Goal: Navigation & Orientation: Find specific page/section

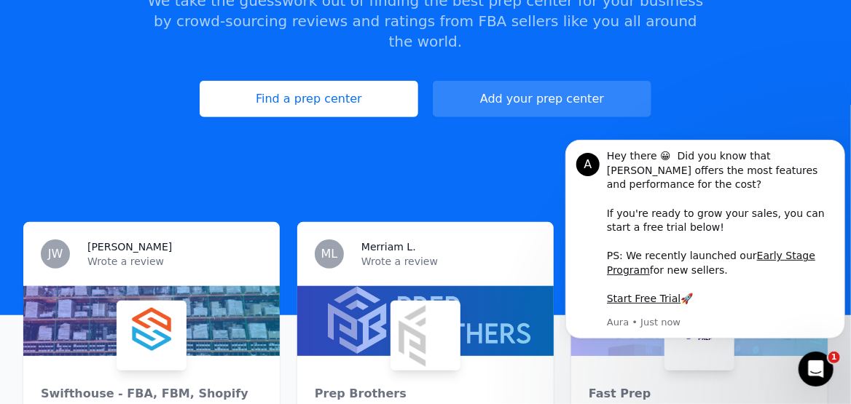
scroll to position [245, 0]
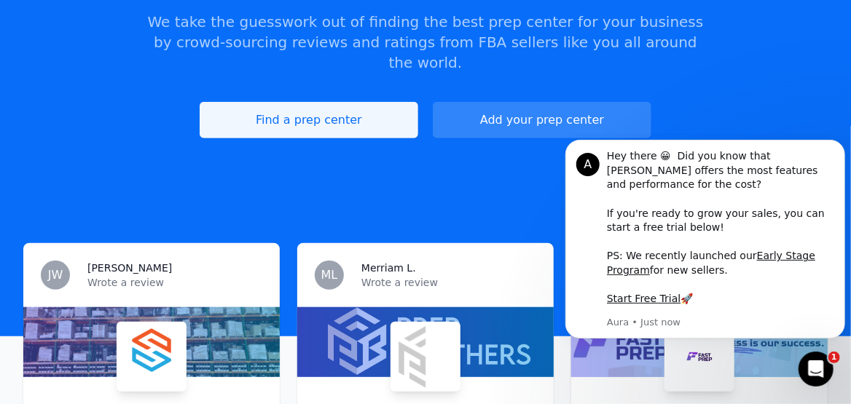
click at [366, 103] on link "Find a prep center" at bounding box center [309, 120] width 219 height 36
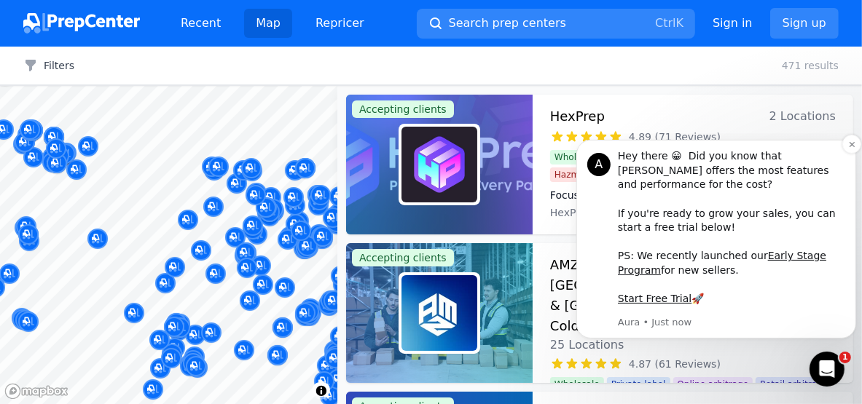
click at [843, 166] on div "Hey there 😀 Did you know that [PERSON_NAME] offers the most features and perfor…" at bounding box center [730, 227] width 227 height 157
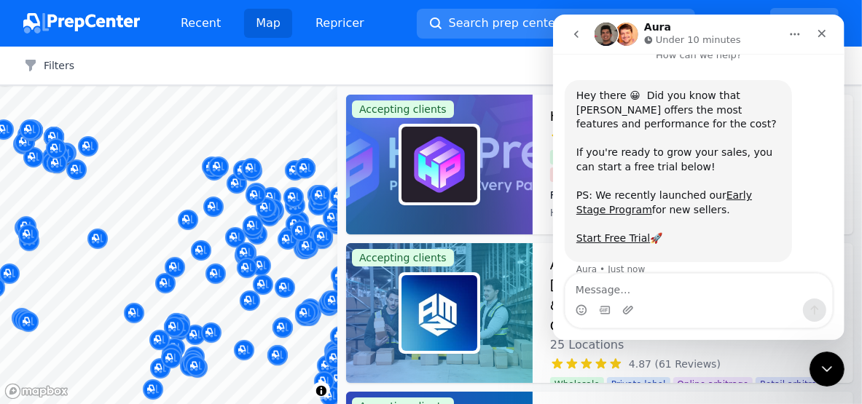
scroll to position [36, 0]
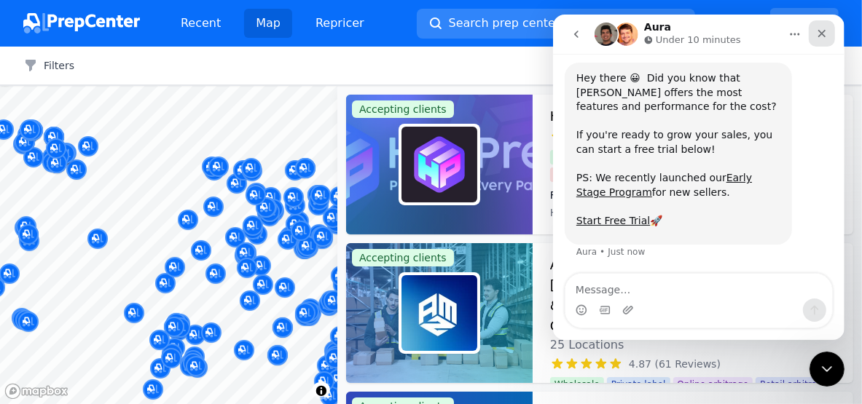
click at [819, 39] on div "Close" at bounding box center [821, 33] width 26 height 26
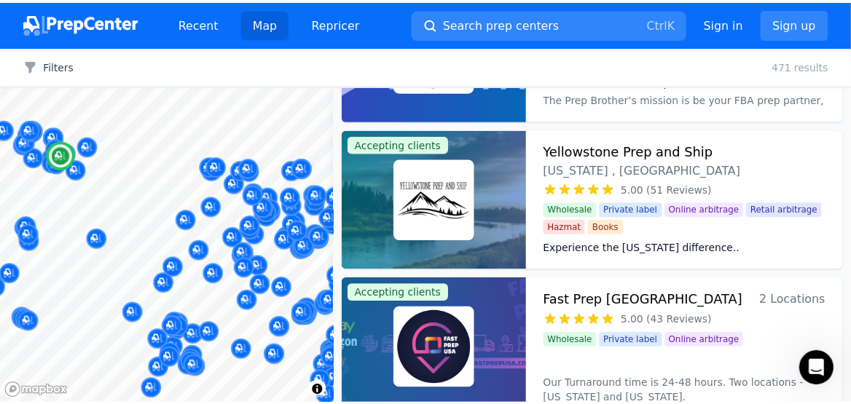
scroll to position [410, 0]
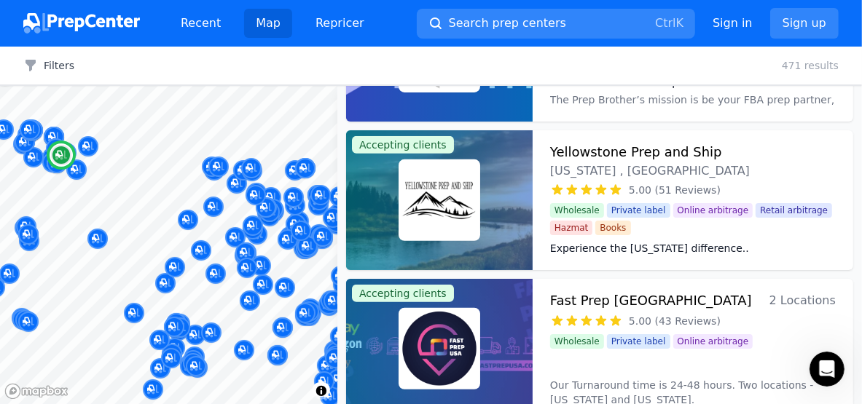
click at [440, 213] on img at bounding box center [439, 200] width 76 height 76
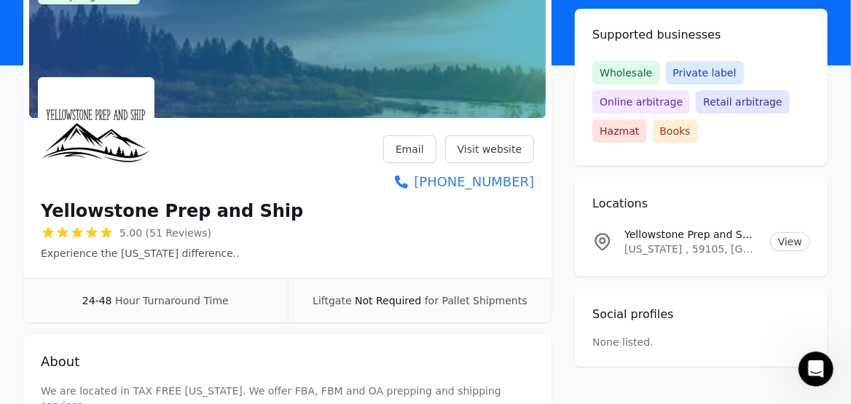
scroll to position [153, 0]
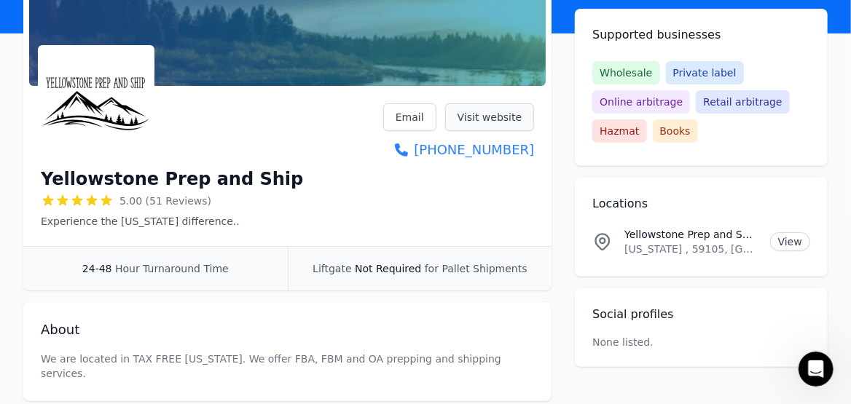
click at [477, 111] on link "Visit website" at bounding box center [490, 117] width 90 height 28
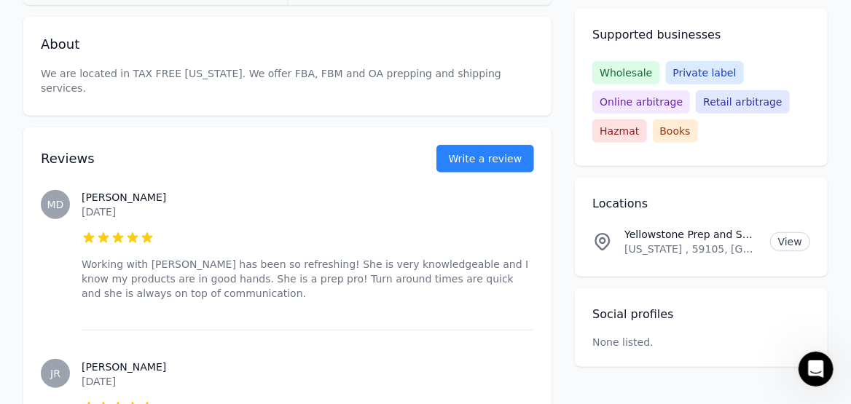
scroll to position [428, 0]
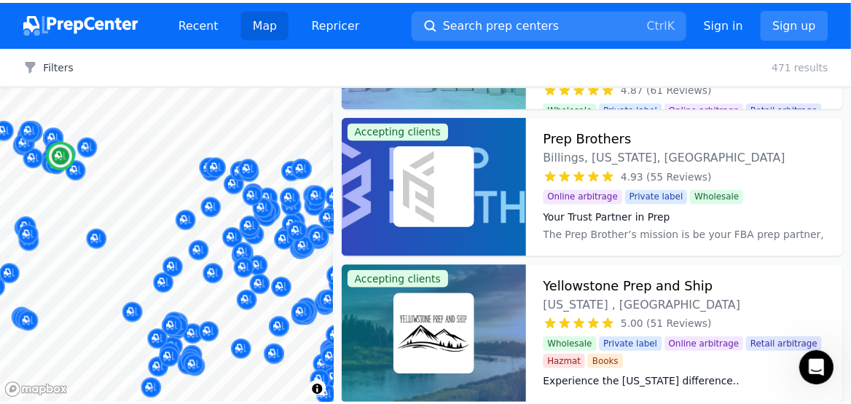
scroll to position [273, 0]
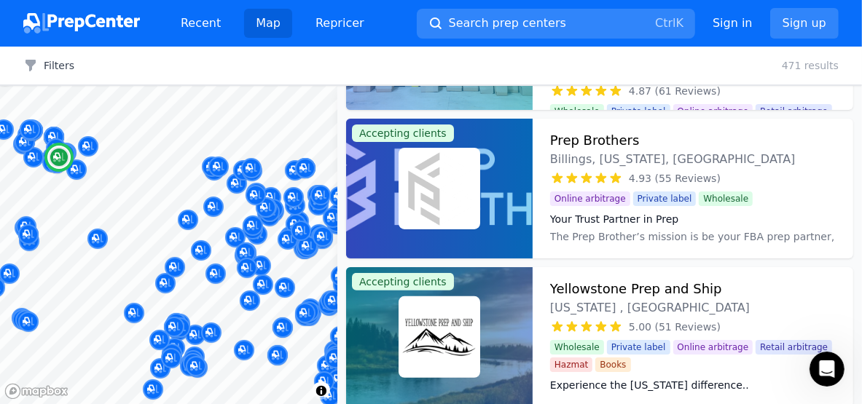
click at [460, 194] on img at bounding box center [439, 189] width 76 height 76
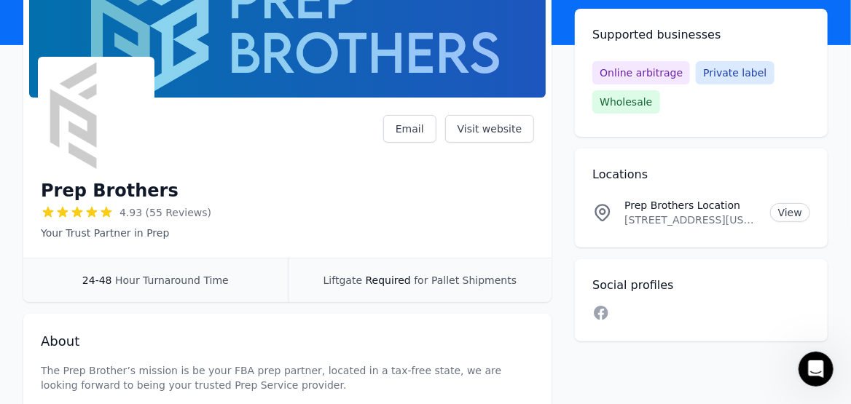
scroll to position [128, 0]
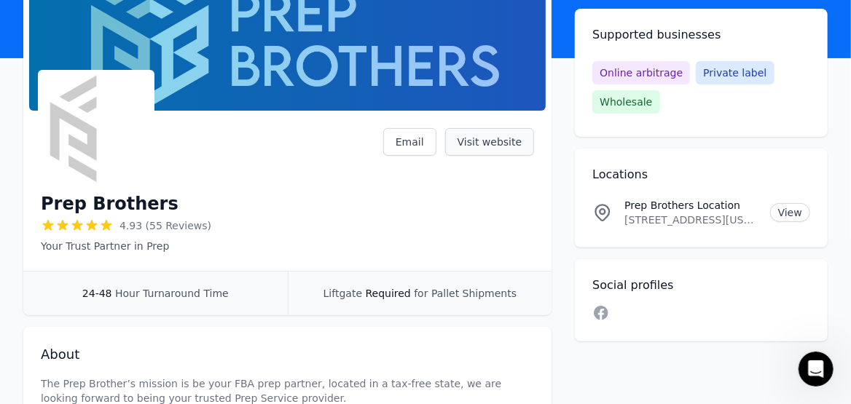
click at [494, 138] on link "Visit website" at bounding box center [490, 142] width 90 height 28
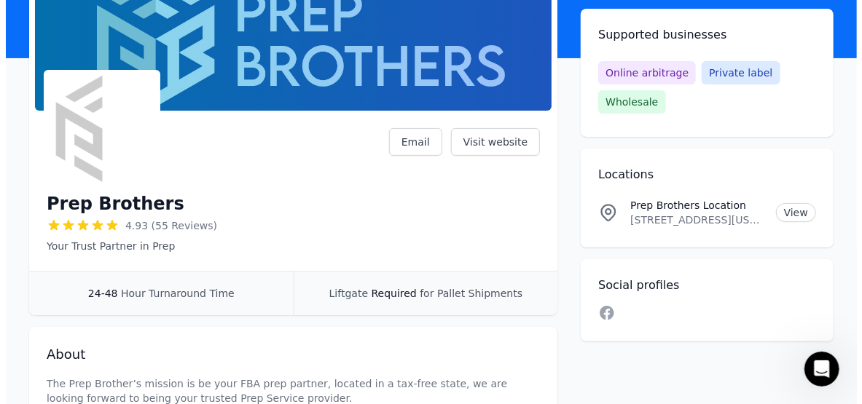
scroll to position [0, 0]
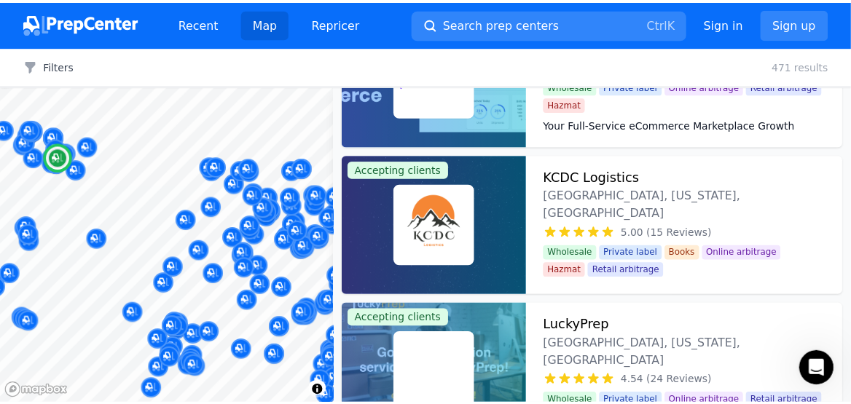
scroll to position [1281, 0]
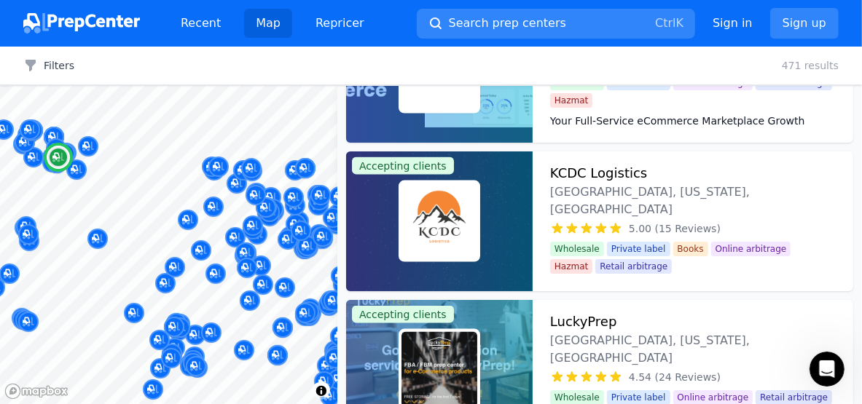
click at [466, 205] on img at bounding box center [439, 222] width 76 height 76
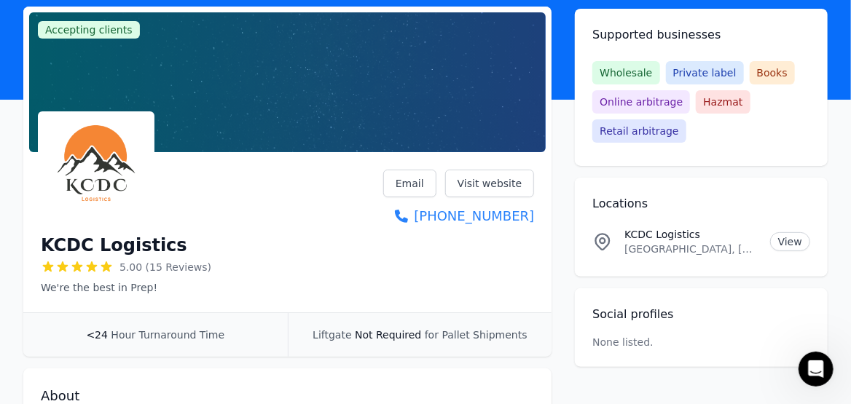
scroll to position [85, 0]
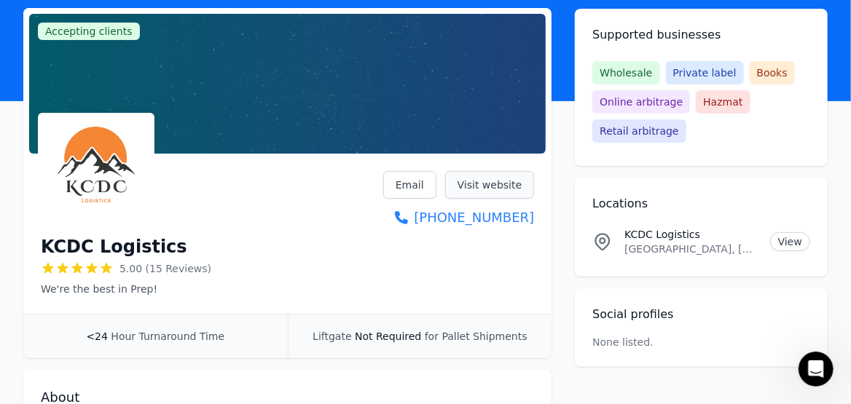
click at [494, 183] on link "Visit website" at bounding box center [490, 185] width 90 height 28
